Goal: Task Accomplishment & Management: Manage account settings

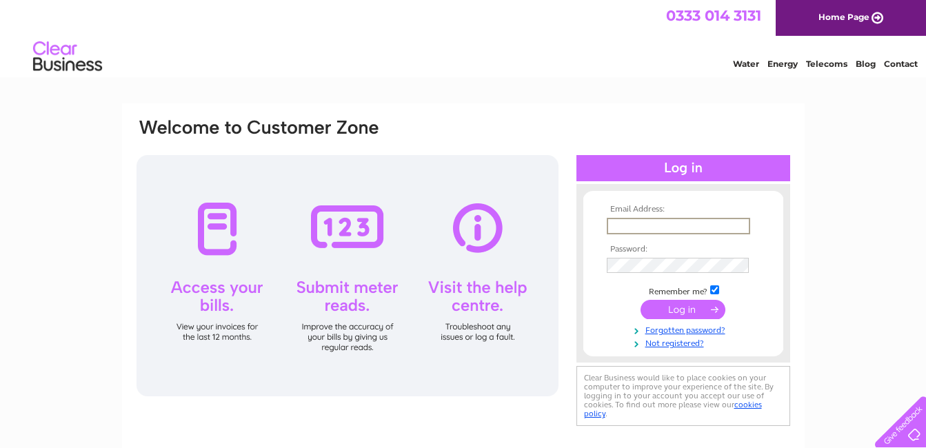
click at [660, 228] on input "text" at bounding box center [678, 226] width 143 height 17
paste input "Invoice.scanning@hays.com"
type input "Invoice.scanning@hays.com"
click at [640, 300] on input "submit" at bounding box center [682, 309] width 85 height 19
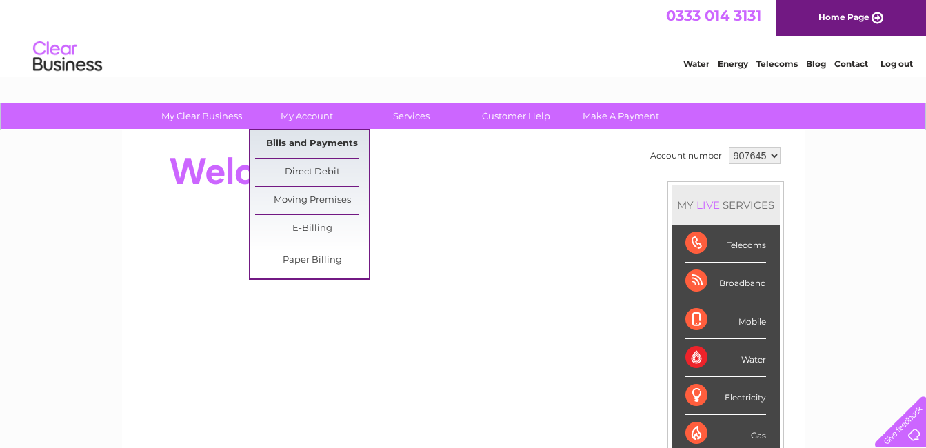
click at [291, 142] on link "Bills and Payments" at bounding box center [312, 144] width 114 height 28
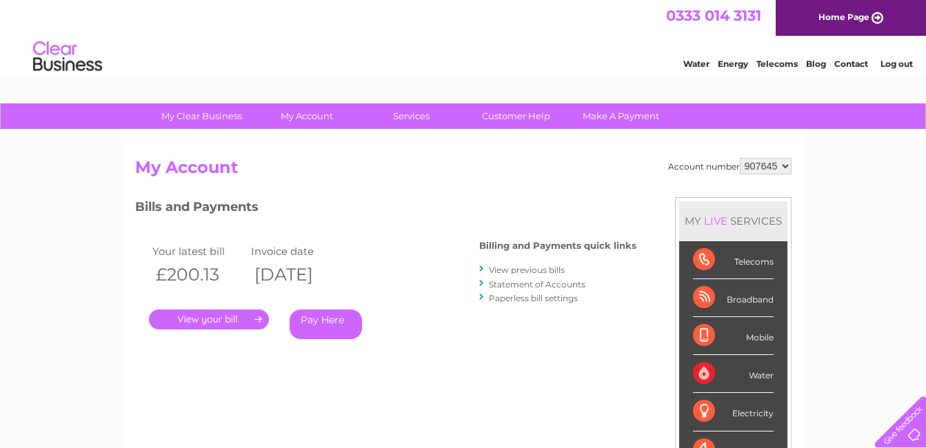
click at [303, 114] on link "My Account" at bounding box center [307, 116] width 114 height 26
click at [782, 166] on select "907645 918982 938053" at bounding box center [766, 166] width 52 height 17
select select "918982"
click at [740, 158] on select "907645 918982 938053" at bounding box center [766, 166] width 52 height 17
click at [783, 162] on select "907645 918982 938053" at bounding box center [766, 166] width 52 height 17
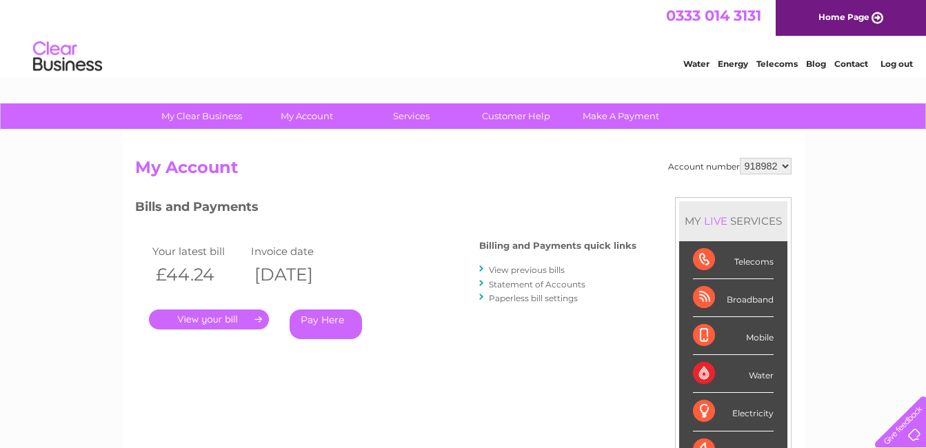
select select "938053"
click at [740, 158] on select "907645 918982 938053" at bounding box center [766, 166] width 52 height 17
click at [211, 325] on link "." at bounding box center [209, 319] width 120 height 20
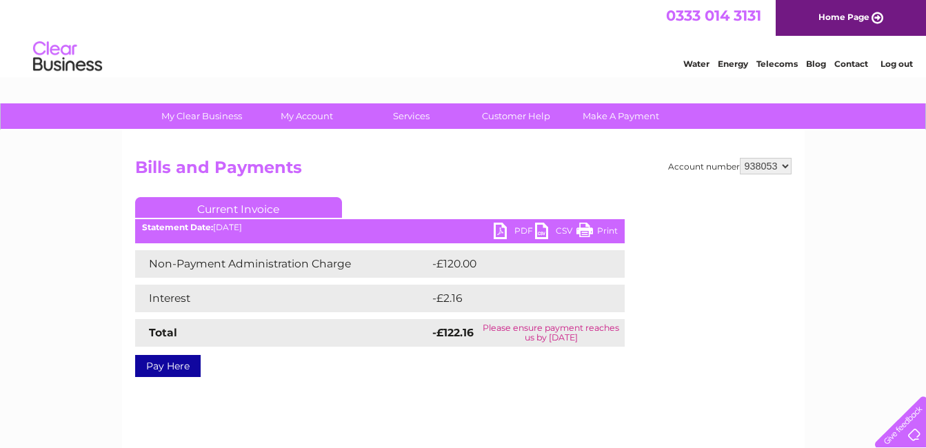
click at [515, 227] on link "PDF" at bounding box center [514, 233] width 41 height 20
